Goal: Transaction & Acquisition: Purchase product/service

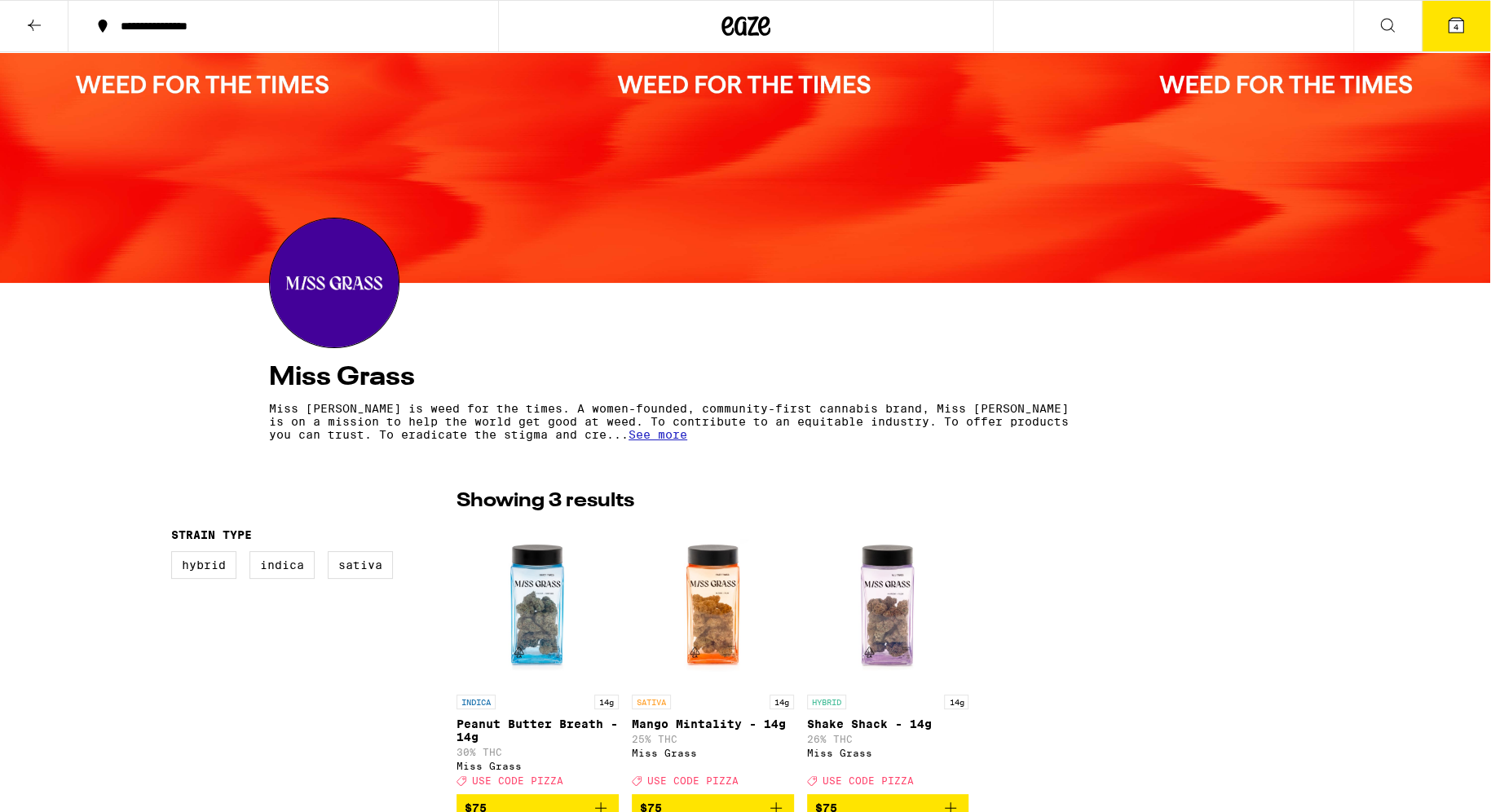
click at [706, 91] on div at bounding box center [745, 167] width 1490 height 230
click at [171, 84] on div at bounding box center [745, 167] width 1490 height 230
click at [1461, 28] on icon at bounding box center [1456, 26] width 15 height 15
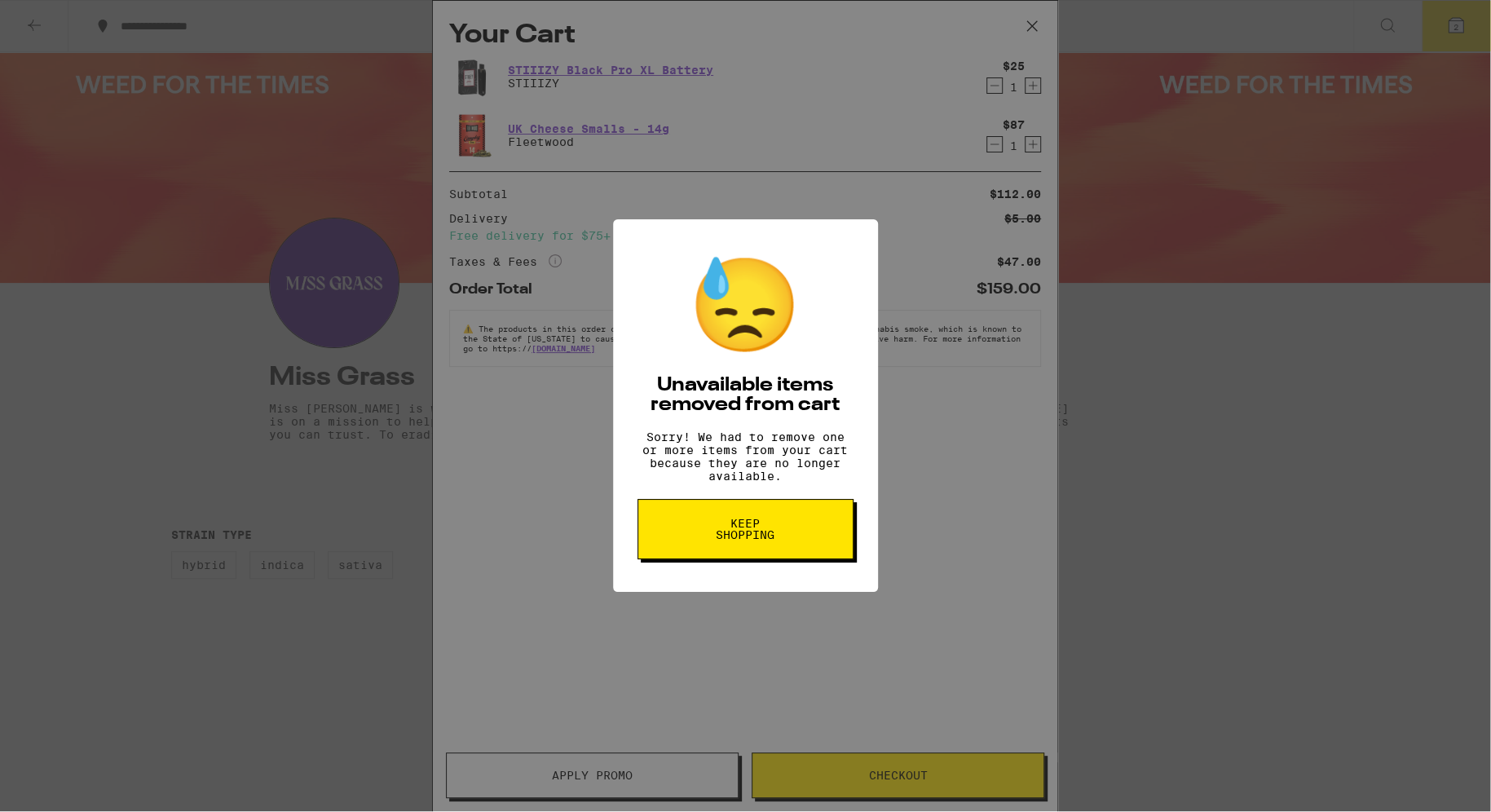
click at [751, 540] on span "Keep Shopping" at bounding box center [746, 529] width 84 height 23
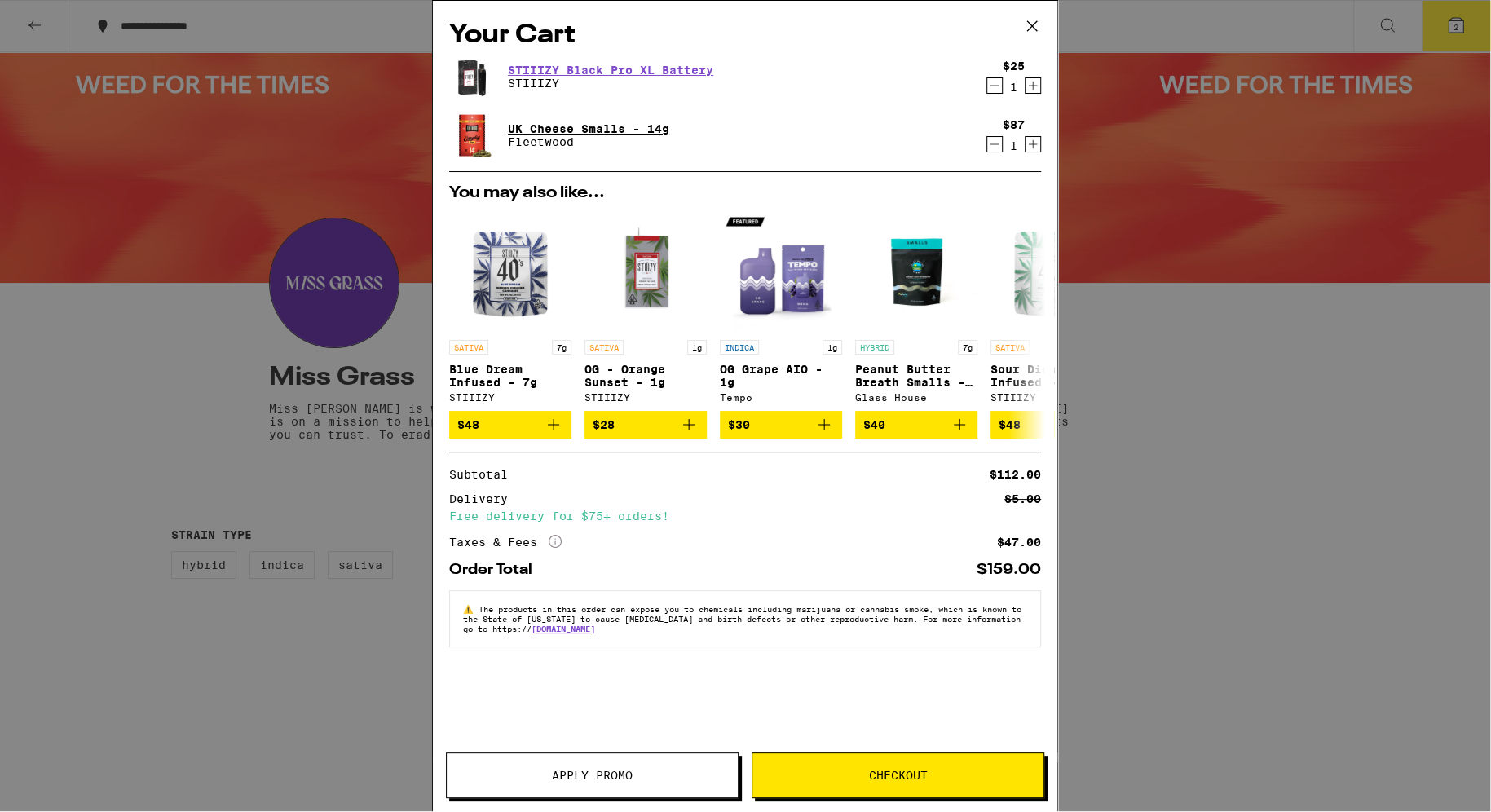
click at [533, 127] on link "UK Cheese Smalls - 14g" at bounding box center [588, 129] width 161 height 13
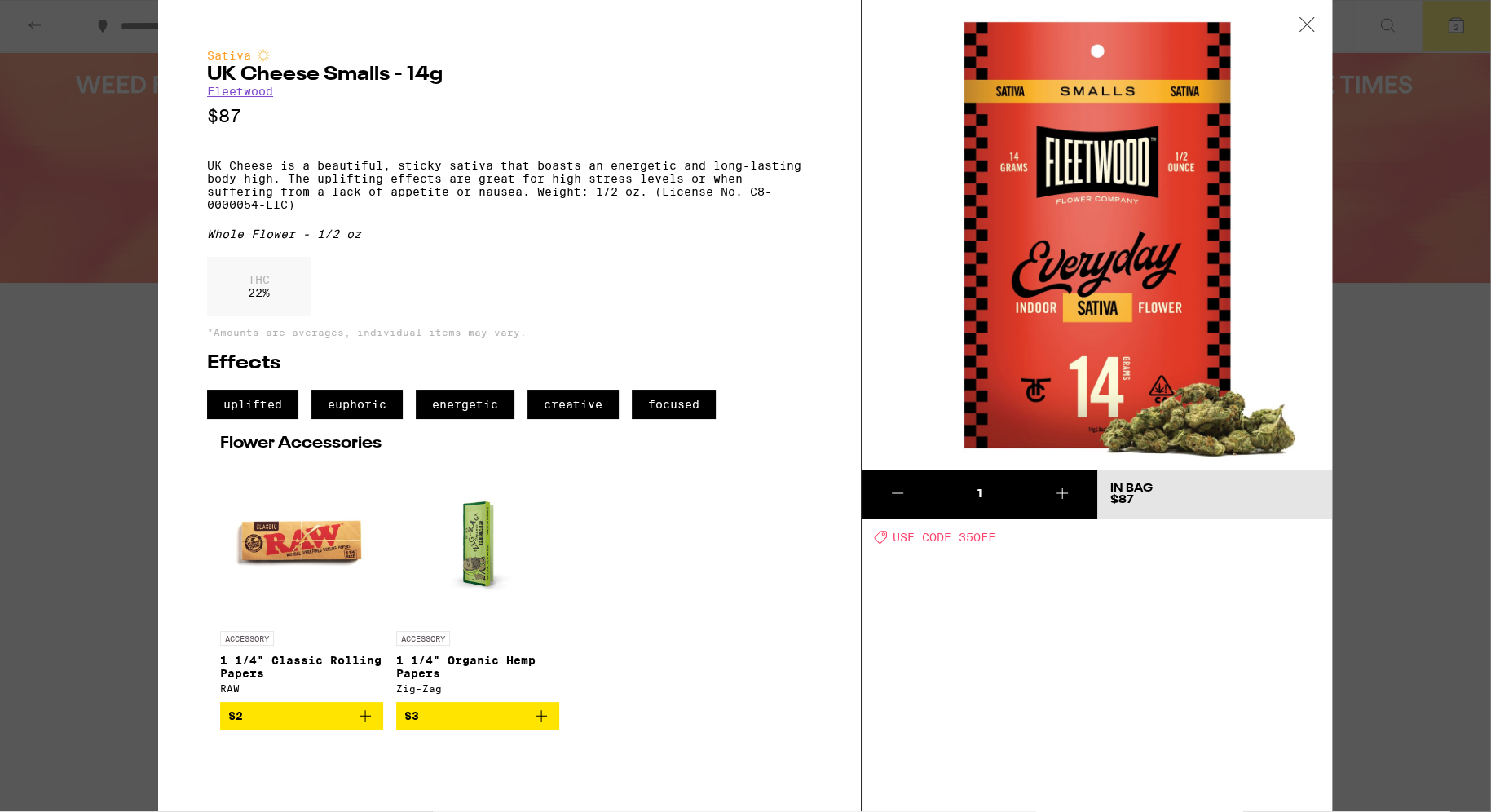
click at [902, 493] on icon at bounding box center [898, 493] width 12 height 0
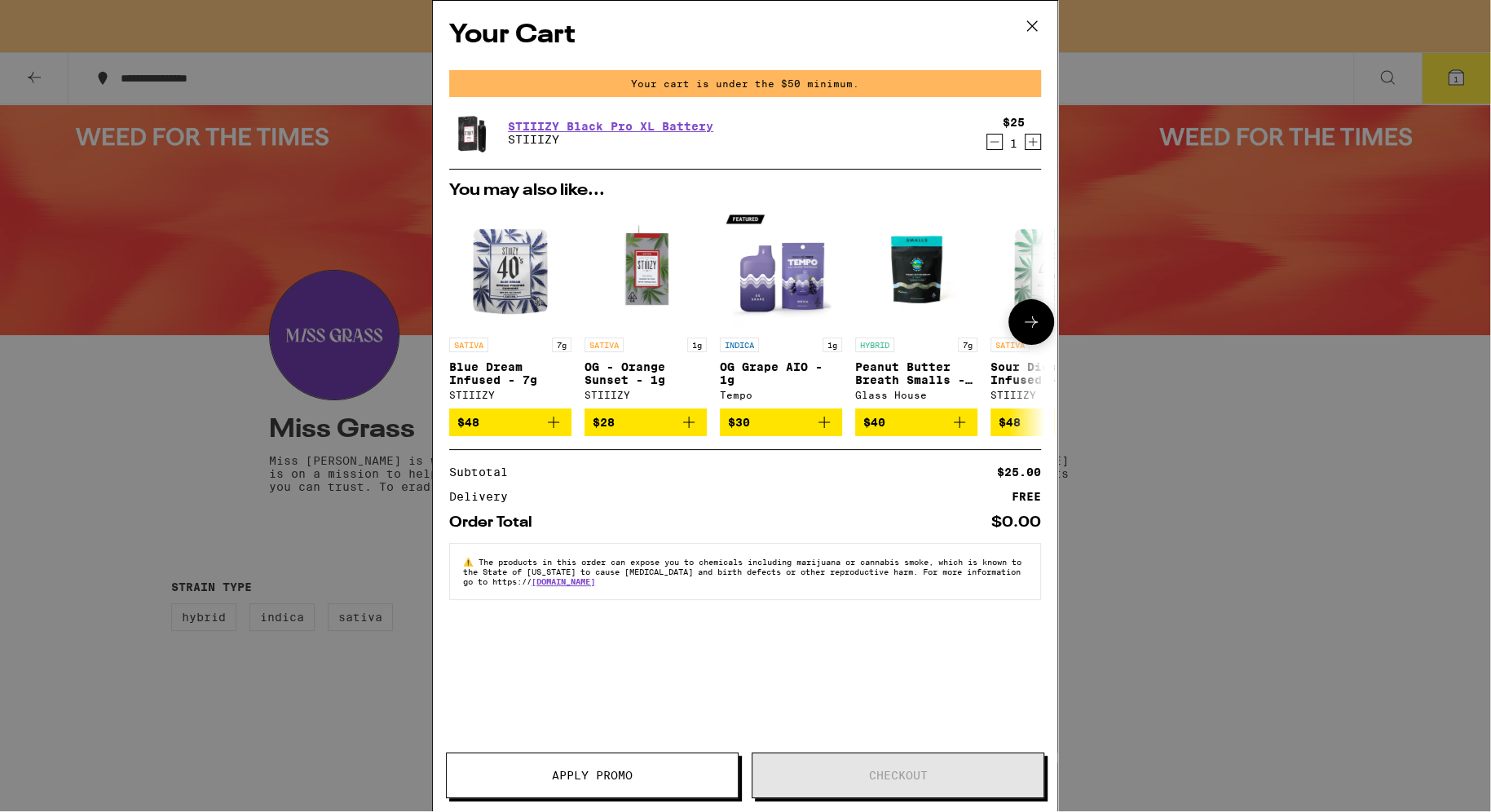
click at [1038, 330] on icon at bounding box center [1031, 322] width 20 height 20
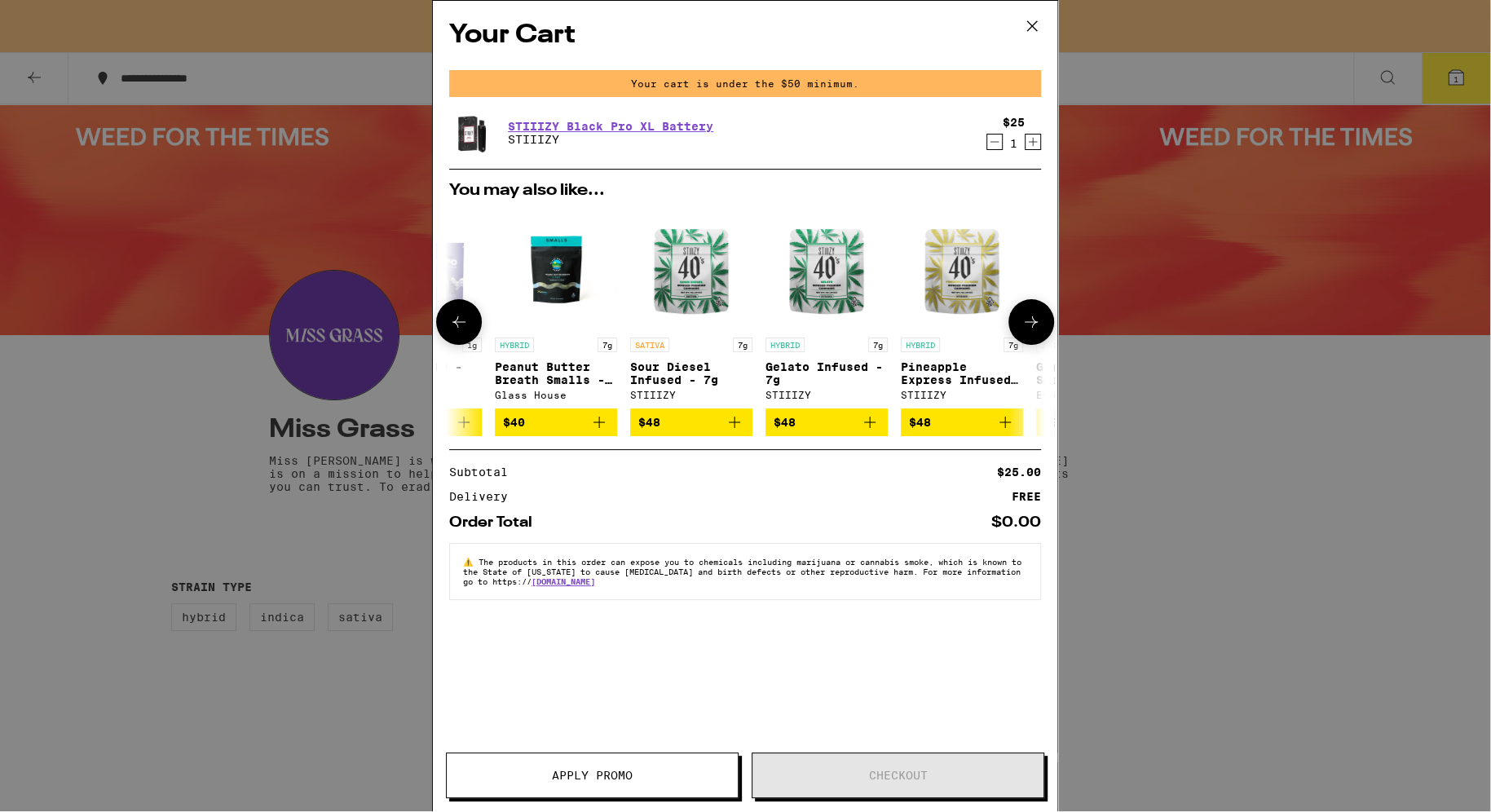
click at [1038, 330] on icon at bounding box center [1031, 322] width 20 height 20
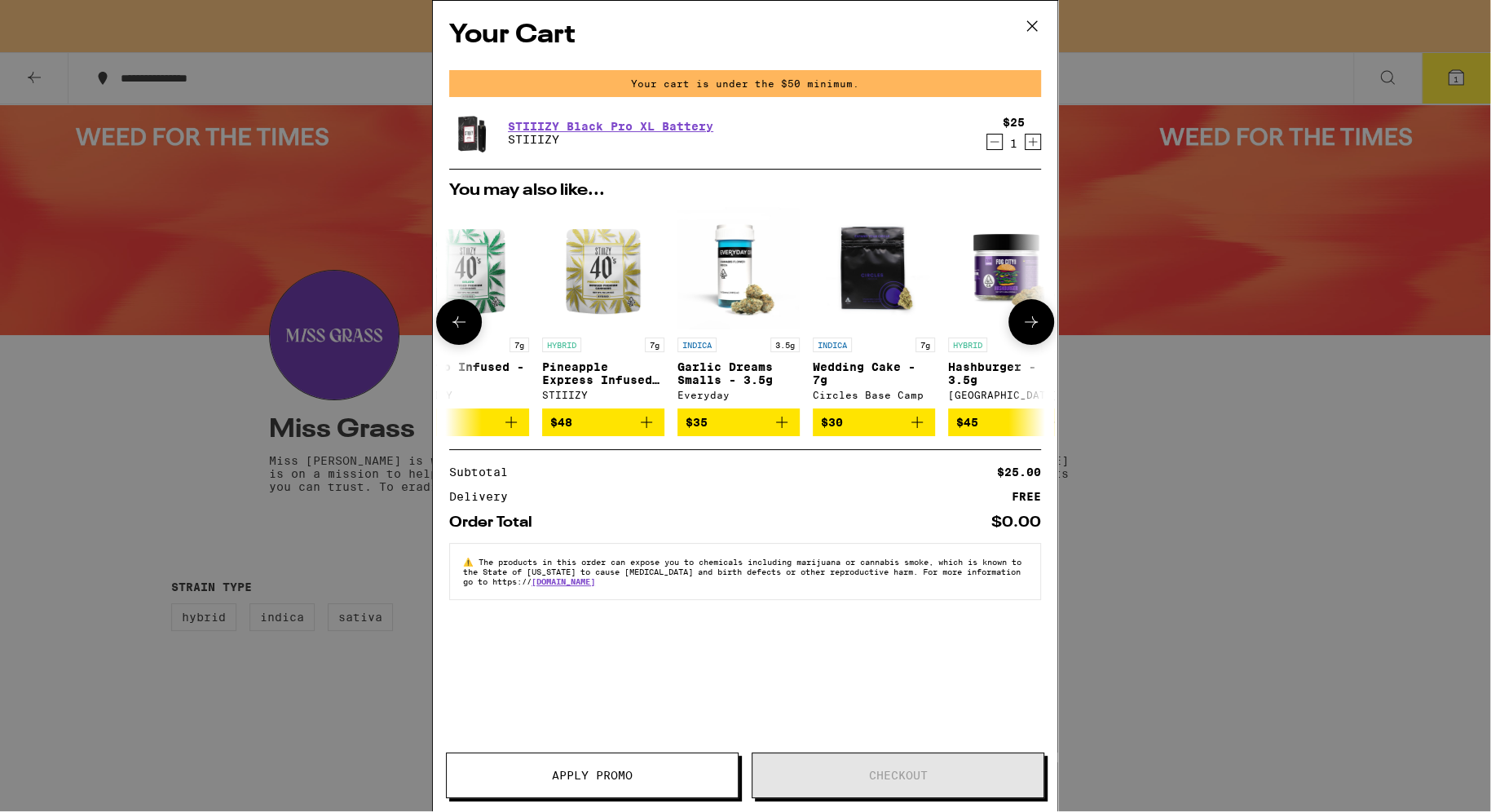
scroll to position [0, 721]
click at [1038, 330] on icon at bounding box center [1031, 322] width 20 height 20
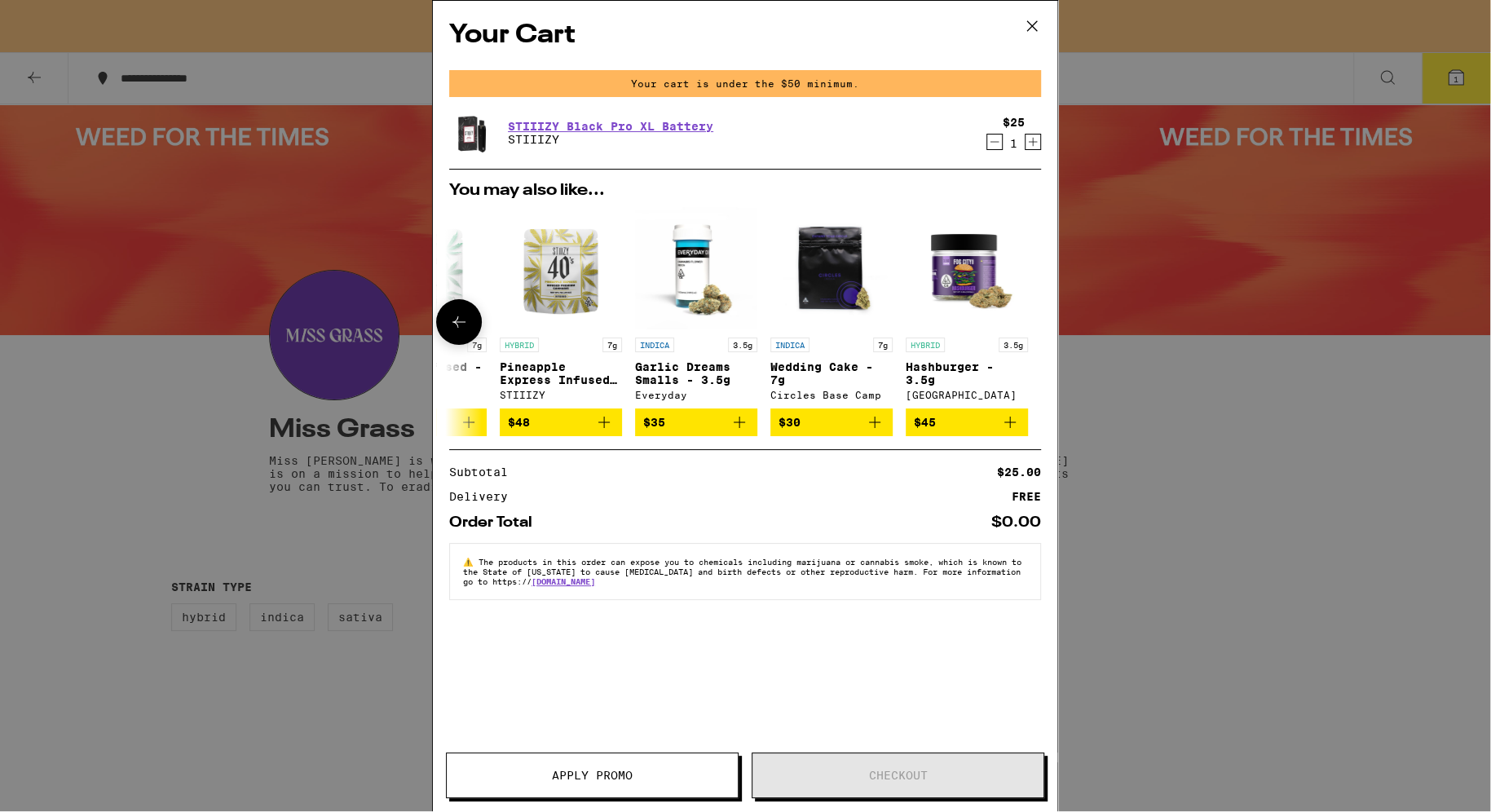
click at [477, 325] on button at bounding box center [459, 321] width 45 height 45
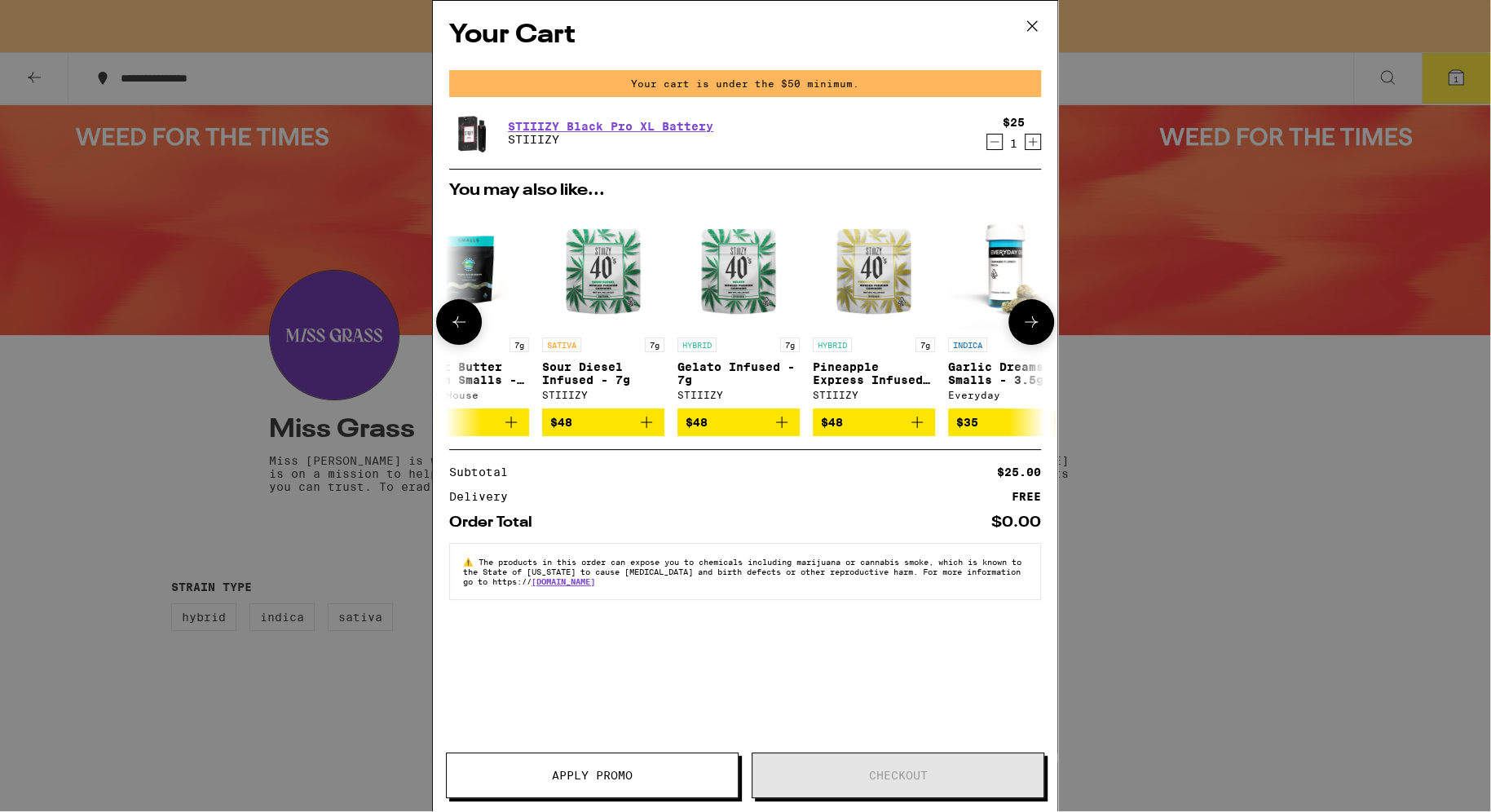
scroll to position [0, 402]
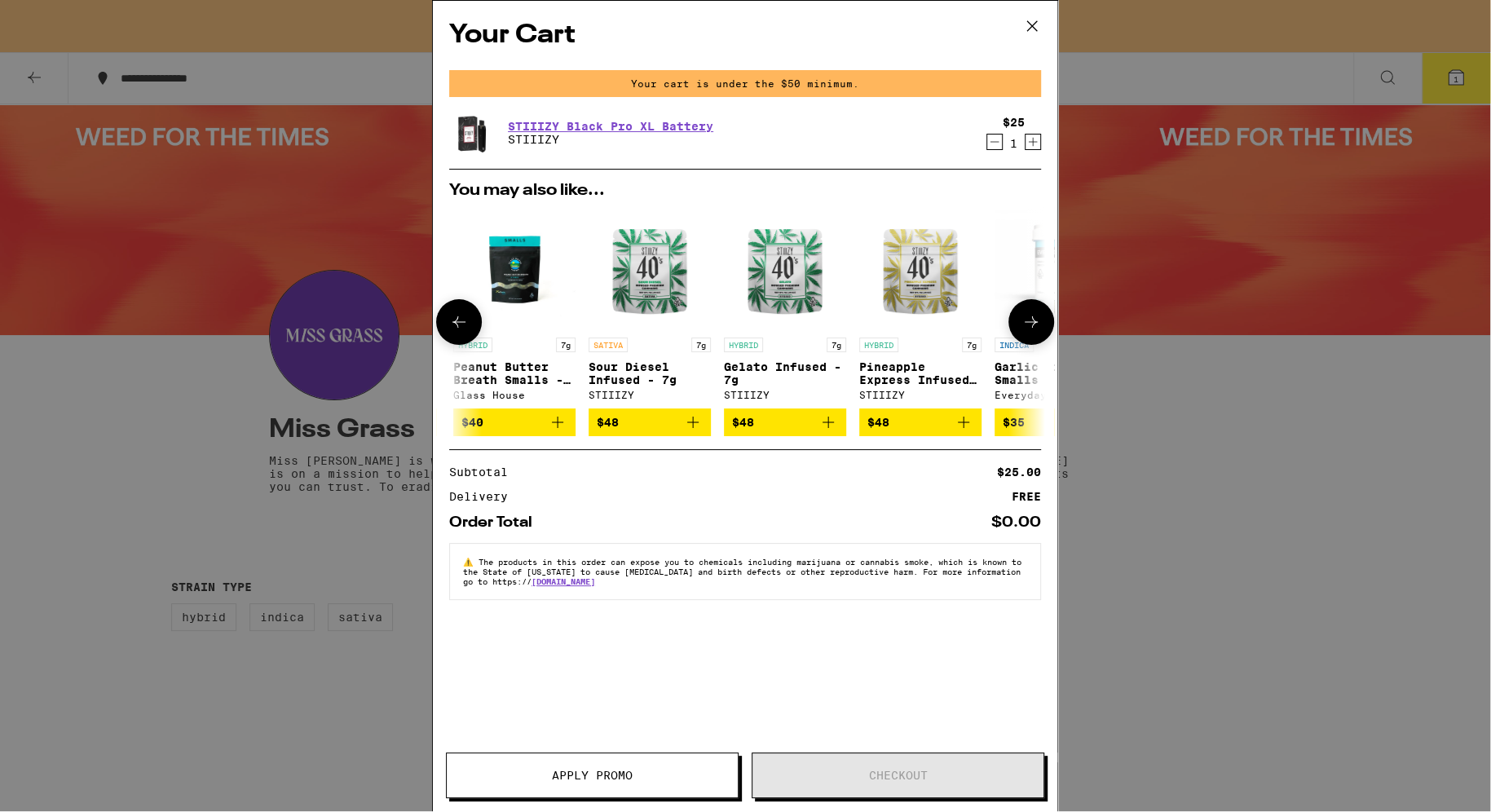
click at [473, 326] on button at bounding box center [459, 321] width 45 height 45
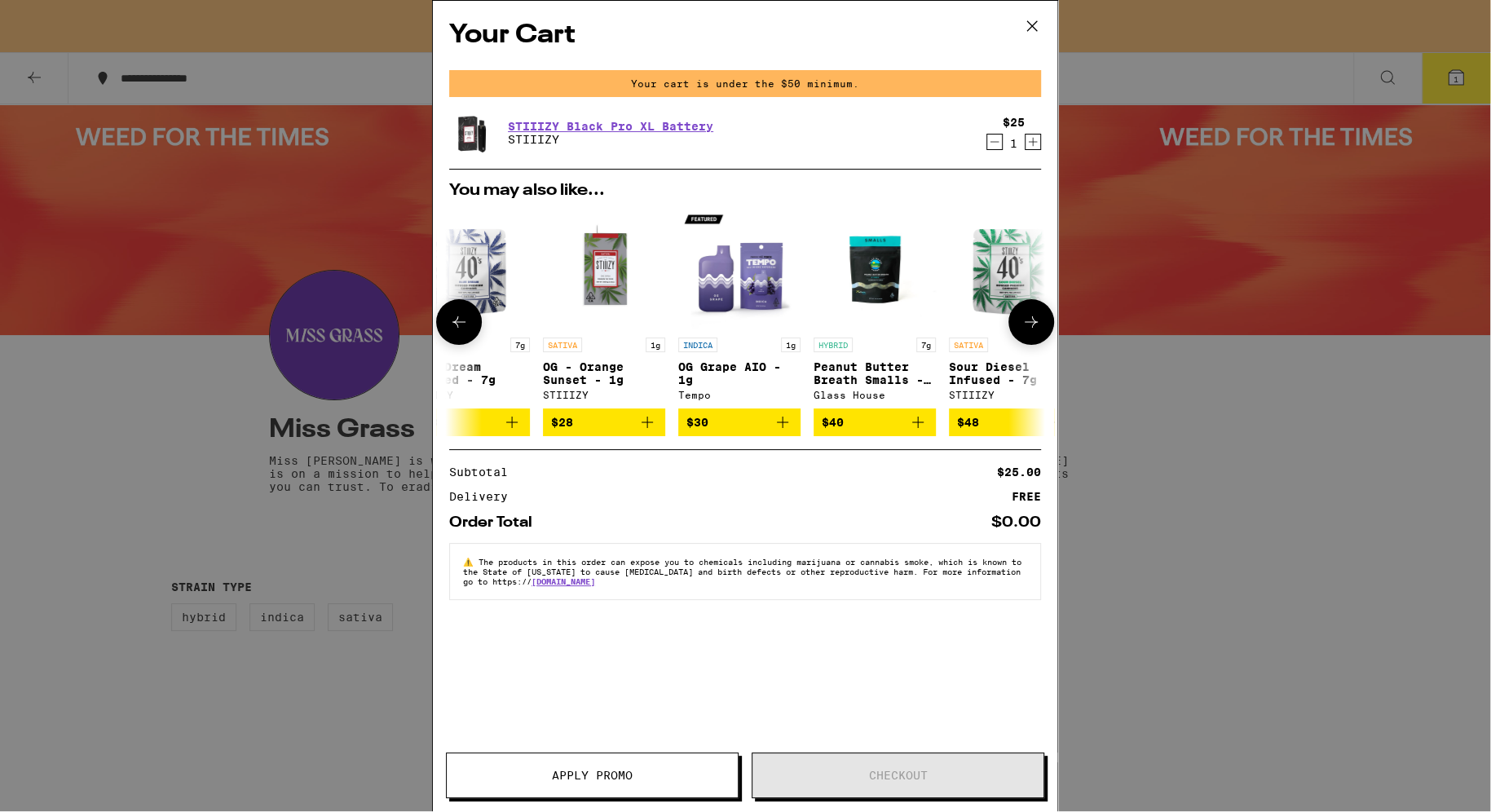
click at [473, 326] on button at bounding box center [459, 321] width 45 height 45
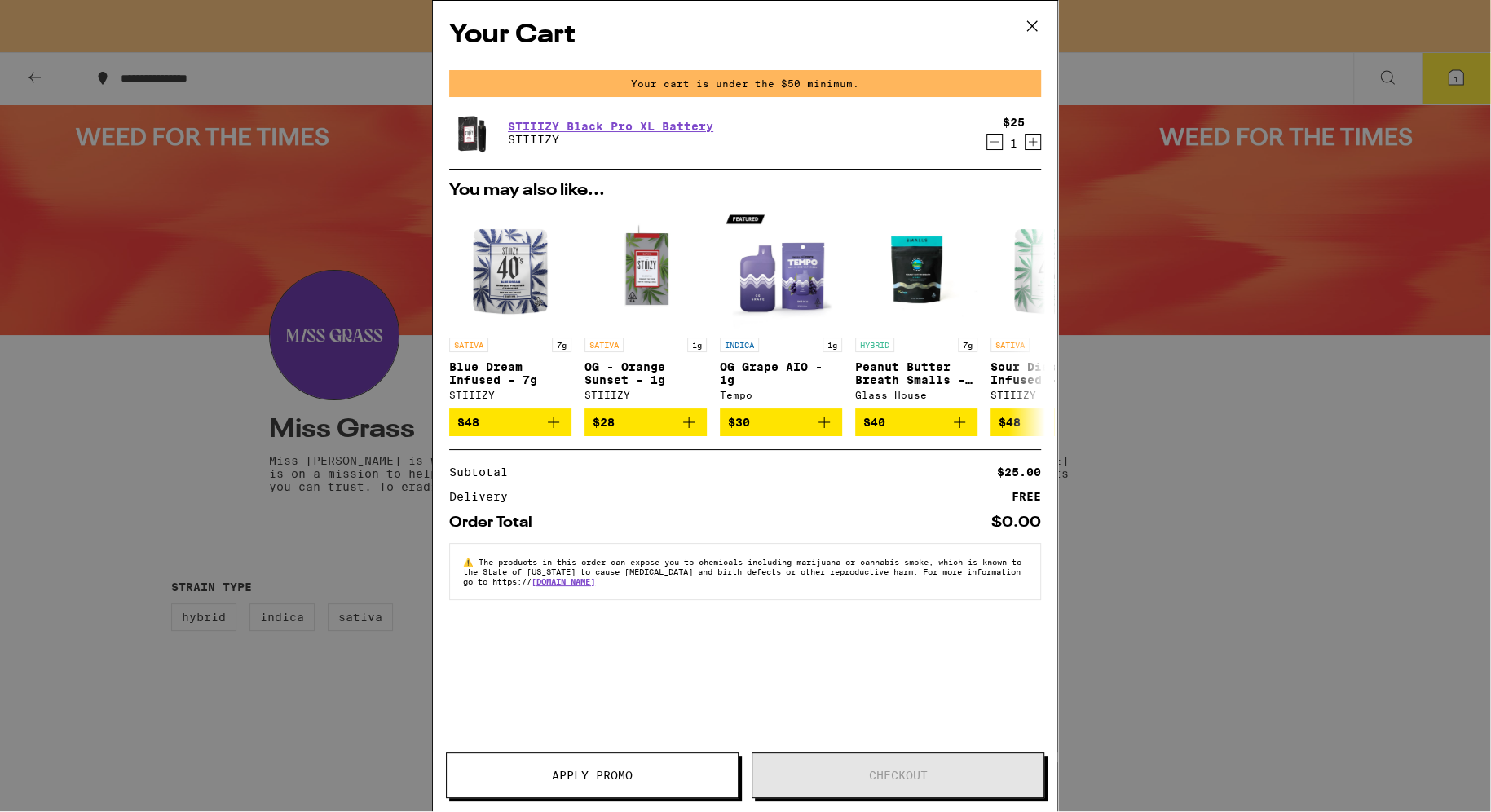
click at [1038, 26] on icon at bounding box center [1032, 26] width 25 height 25
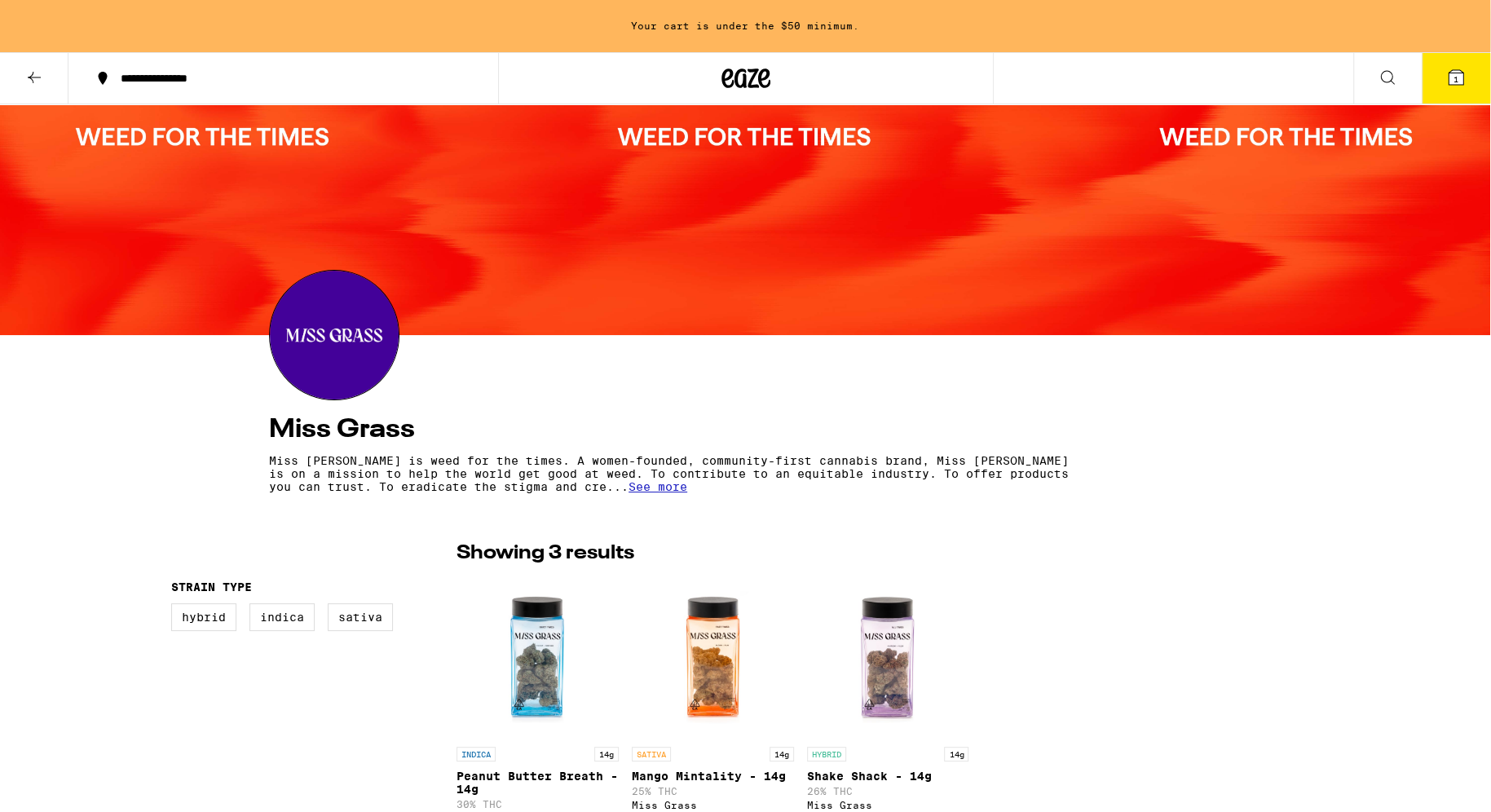
click at [235, 138] on div at bounding box center [745, 219] width 1490 height 230
click at [756, 36] on div "Your cart is under the $50 minimum." at bounding box center [745, 26] width 1490 height 52
click at [741, 129] on div at bounding box center [745, 219] width 1490 height 230
click at [35, 79] on icon at bounding box center [35, 78] width 20 height 20
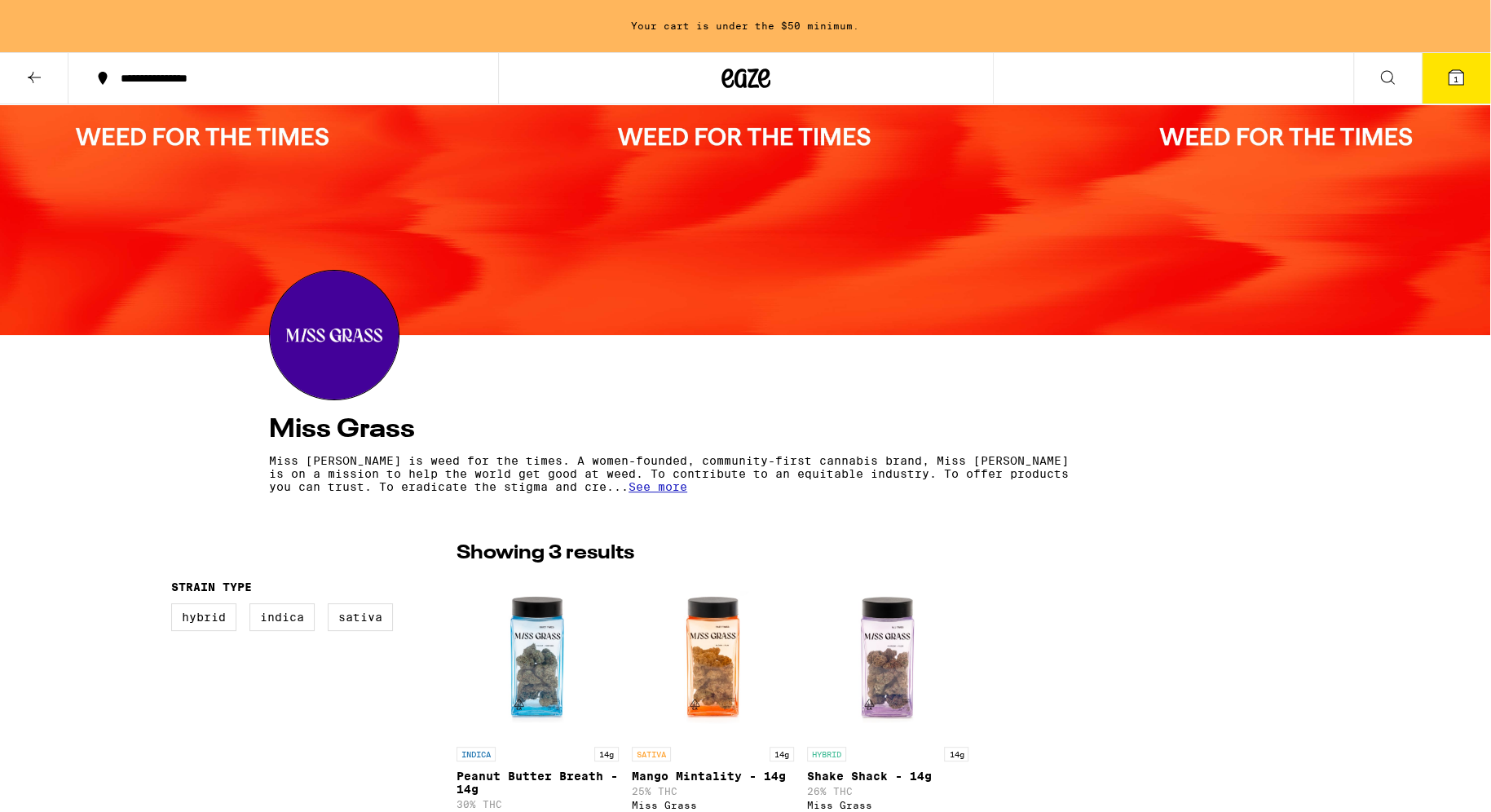
click at [35, 78] on icon at bounding box center [35, 78] width 20 height 20
click at [35, 77] on icon at bounding box center [35, 78] width 20 height 20
